Goal: Information Seeking & Learning: Learn about a topic

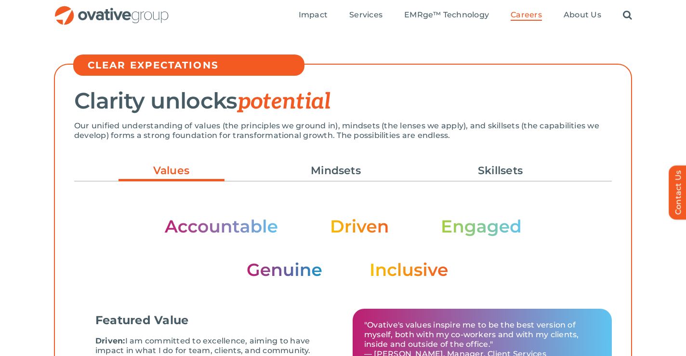
scroll to position [234, 0]
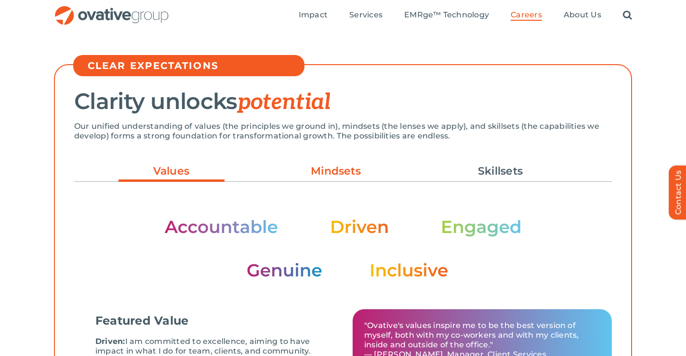
click at [341, 168] on link "Mindsets" at bounding box center [336, 171] width 106 height 16
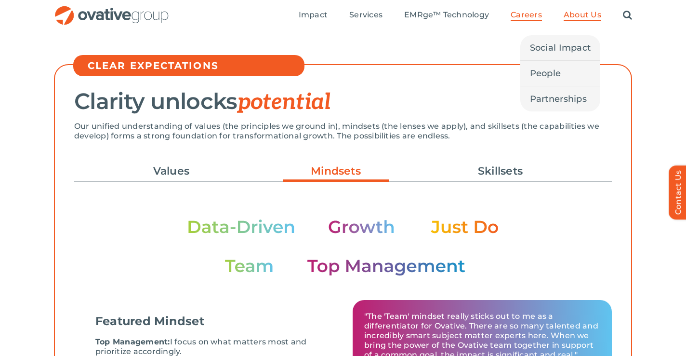
click at [579, 16] on span "About Us" at bounding box center [583, 15] width 38 height 10
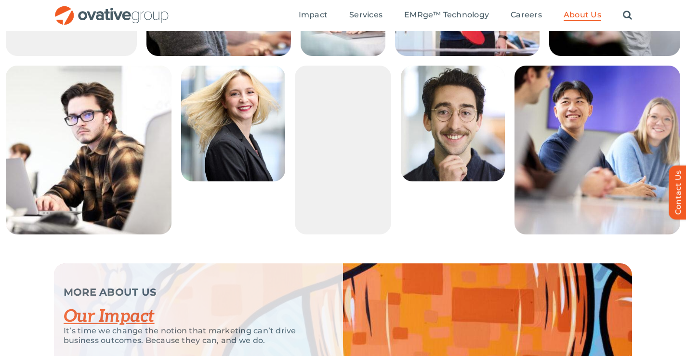
scroll to position [1751, 0]
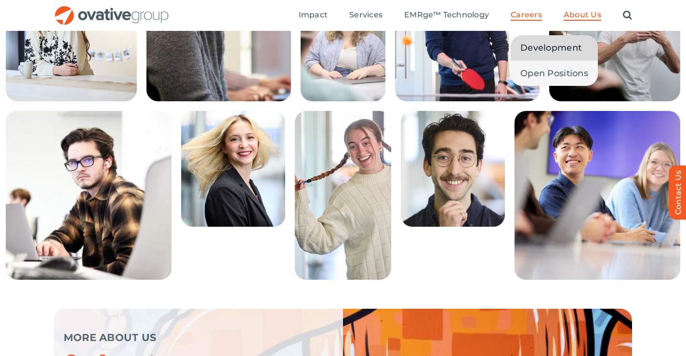
click at [535, 48] on span "Development" at bounding box center [551, 47] width 61 height 13
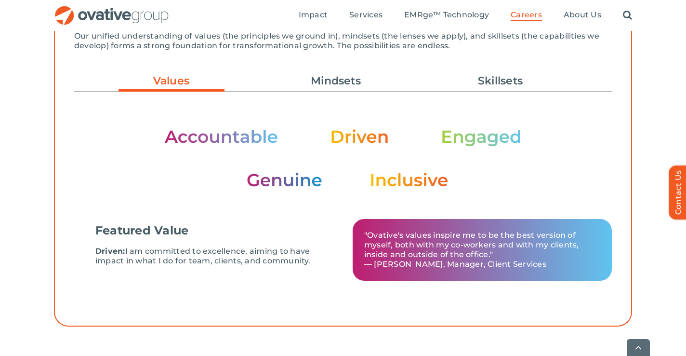
scroll to position [360, 0]
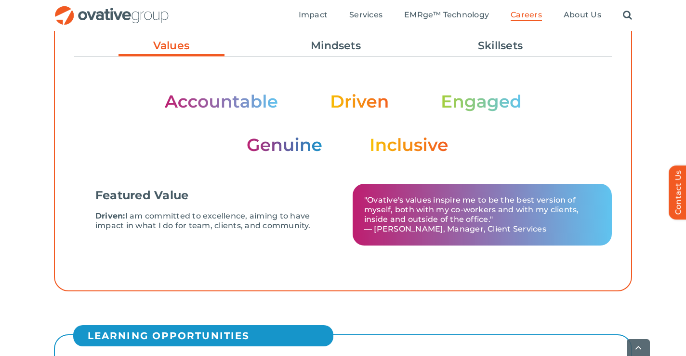
click at [160, 215] on p "Driven: I am committed to excellence, aiming to have impact in what I do for te…" at bounding box center [213, 220] width 236 height 19
click at [266, 92] on div "Featured Value Driven: I am committed to excellence, aiming to have impact in w…" at bounding box center [343, 159] width 538 height 183
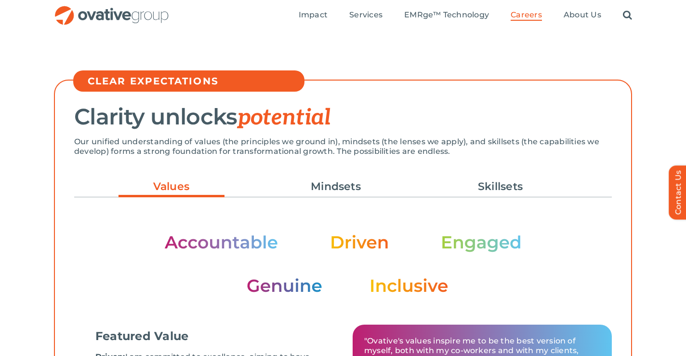
scroll to position [0, 0]
